Goal: Task Accomplishment & Management: Manage account settings

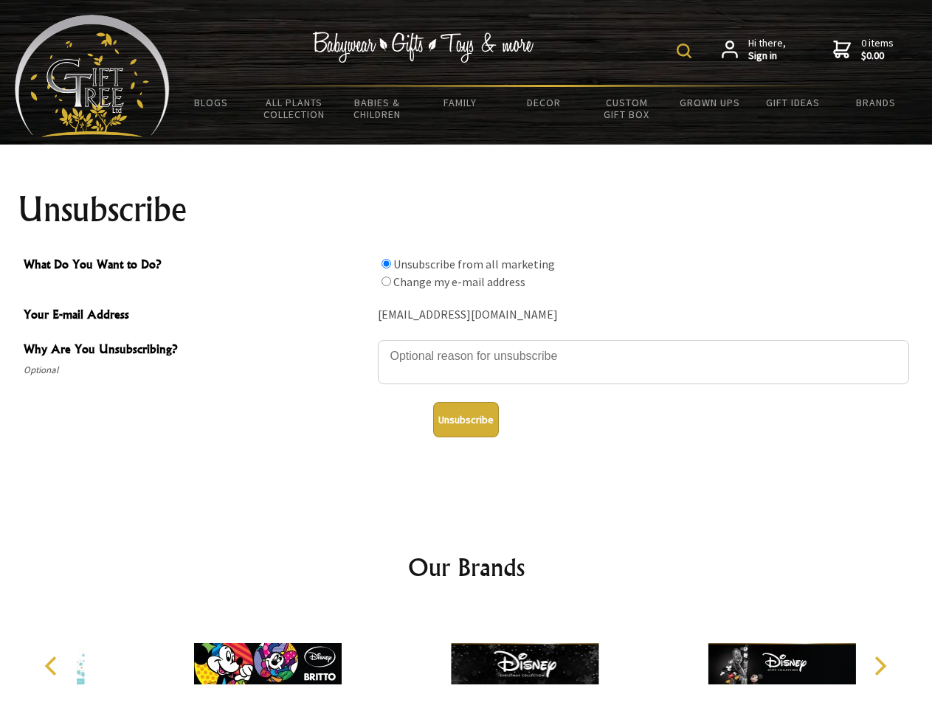
click at [686, 51] on img at bounding box center [684, 51] width 15 height 15
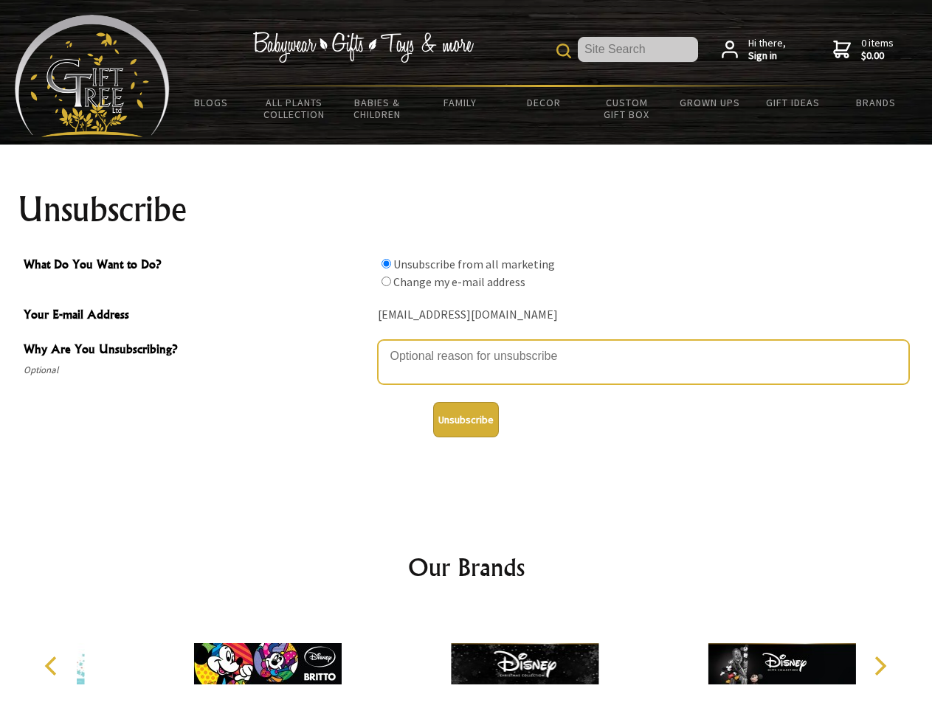
click at [466, 345] on textarea "Why Are You Unsubscribing?" at bounding box center [643, 362] width 531 height 44
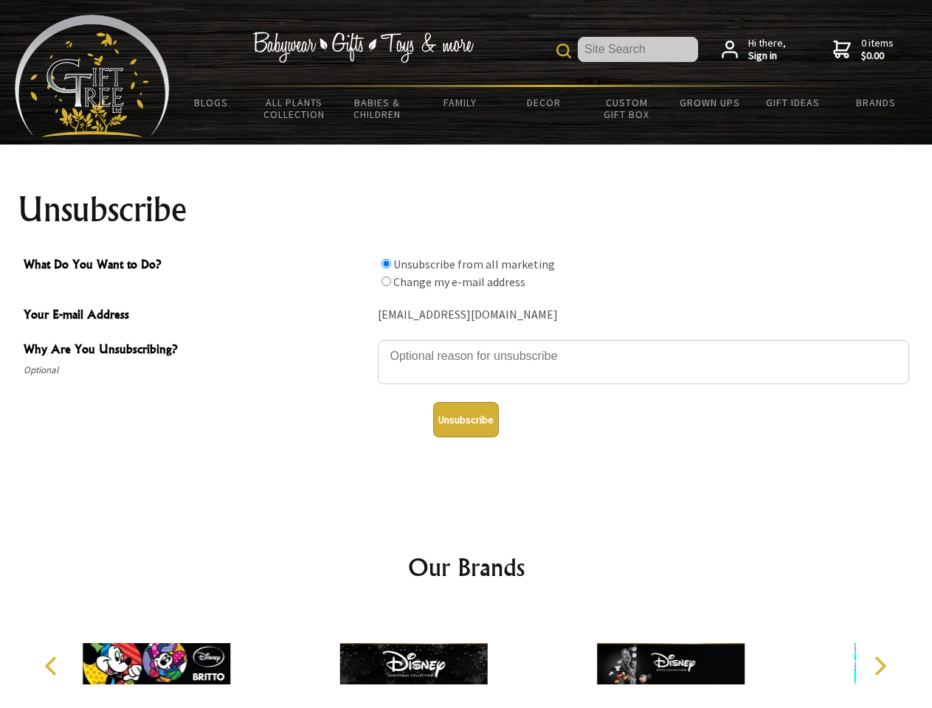
click at [386, 263] on input "What Do You Want to Do?" at bounding box center [386, 264] width 10 height 10
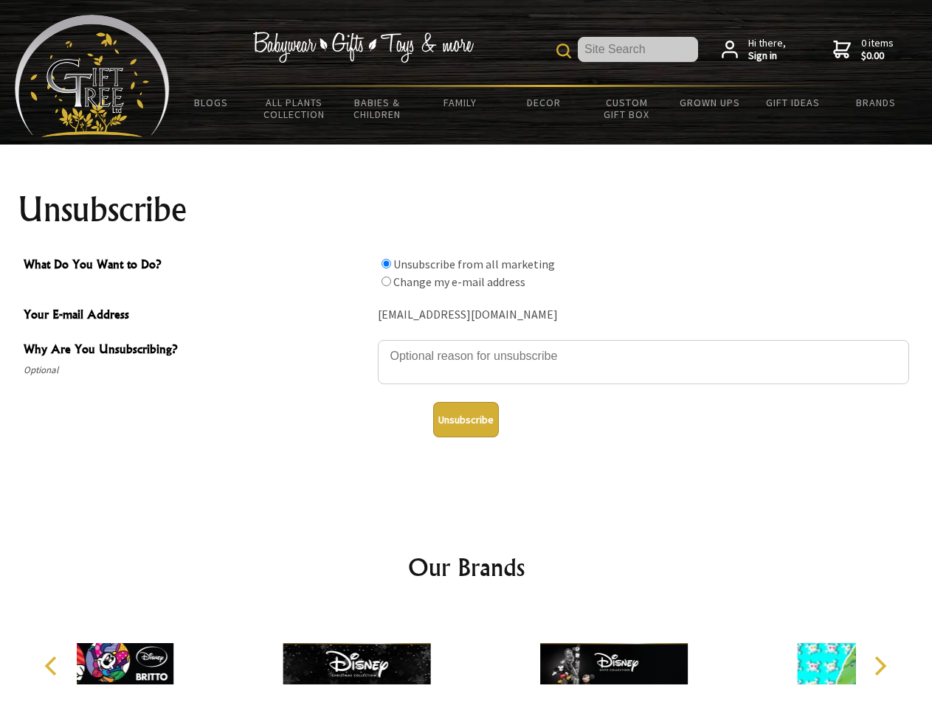
click at [386, 281] on input "What Do You Want to Do?" at bounding box center [386, 282] width 10 height 10
radio input "true"
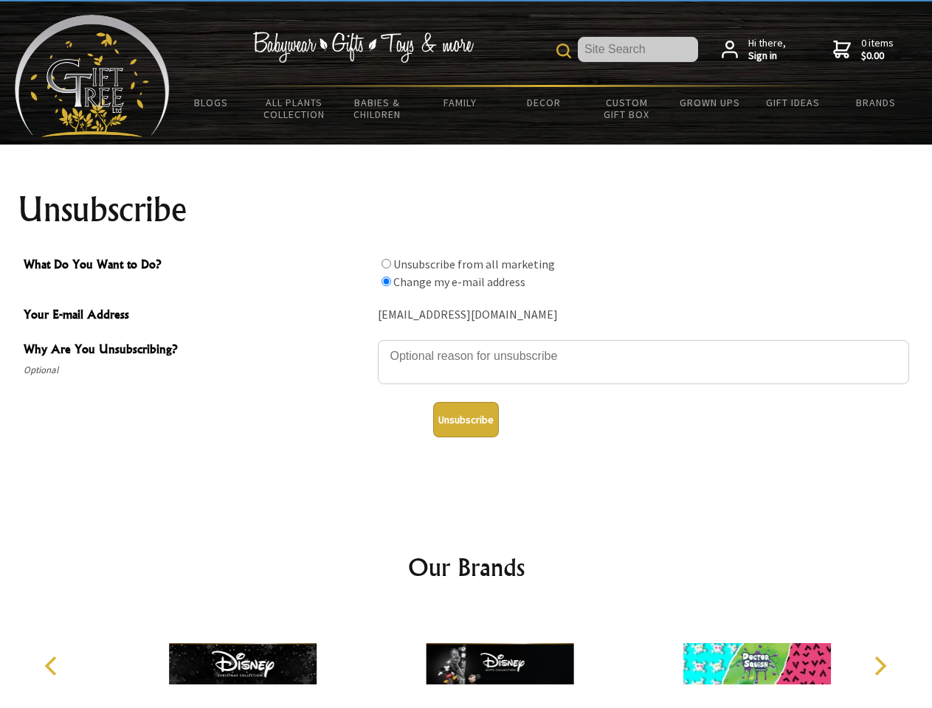
click at [466, 420] on button "Unsubscribe" at bounding box center [466, 419] width 66 height 35
click at [466, 658] on img at bounding box center [500, 664] width 148 height 111
click at [53, 666] on icon "Previous" at bounding box center [52, 666] width 19 height 19
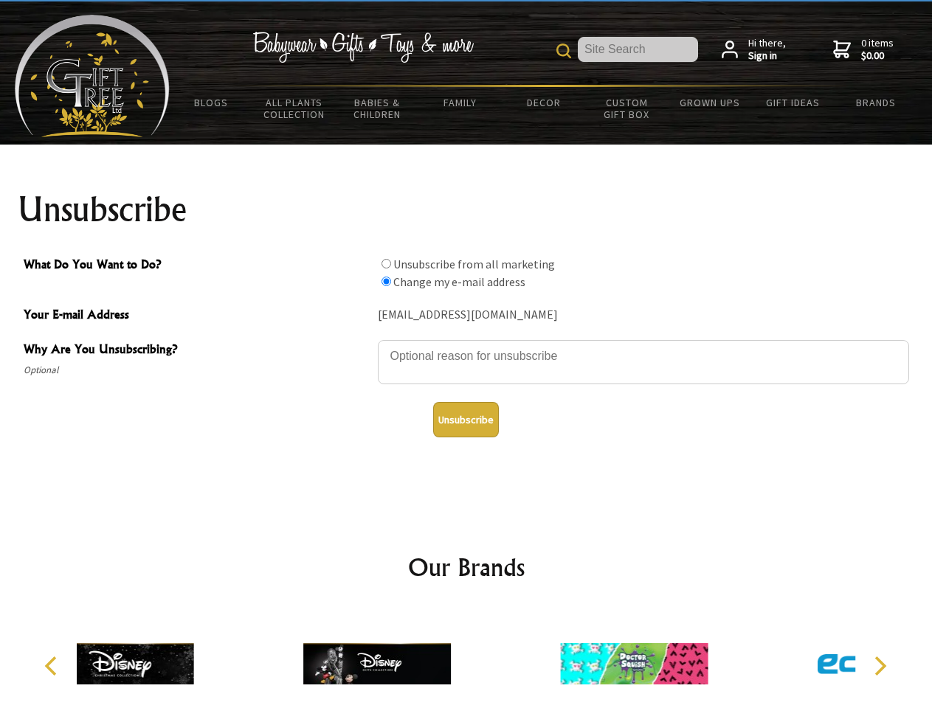
click at [879, 666] on icon "Next" at bounding box center [878, 666] width 19 height 19
